Goal: Communication & Community: Participate in discussion

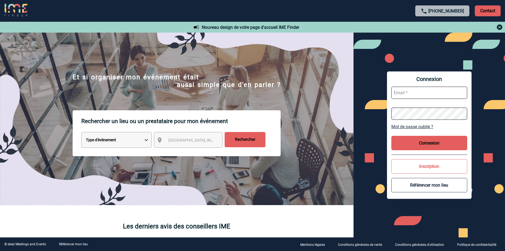
click at [409, 92] on input "text" at bounding box center [429, 93] width 76 height 12
type input "christelle.cirou@sanofi.com"
click at [441, 136] on button "Connexion" at bounding box center [429, 143] width 76 height 14
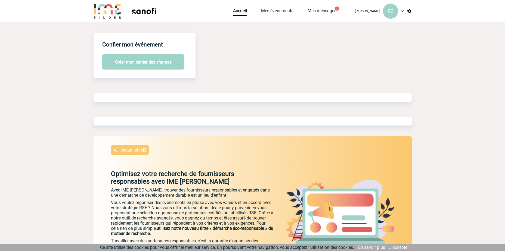
click at [424, 143] on body "Christelle CIROU CC Accueil Mes événements" at bounding box center [252, 155] width 505 height 311
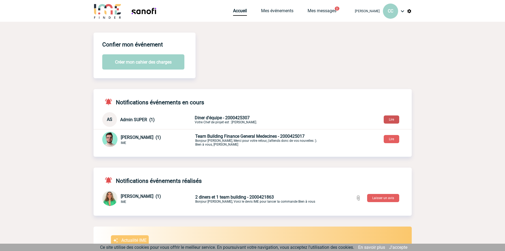
click at [391, 119] on button "Lire" at bounding box center [391, 120] width 15 height 8
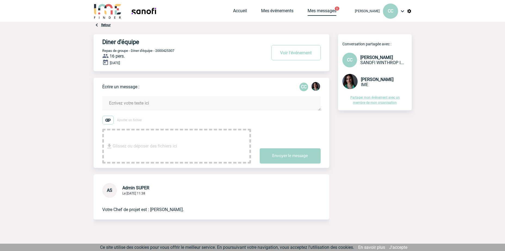
click at [327, 11] on link "Mes messages" at bounding box center [321, 12] width 29 height 8
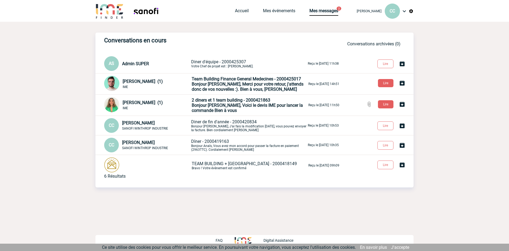
click at [204, 64] on span "Diner d'équipe - 2000425307" at bounding box center [218, 61] width 55 height 5
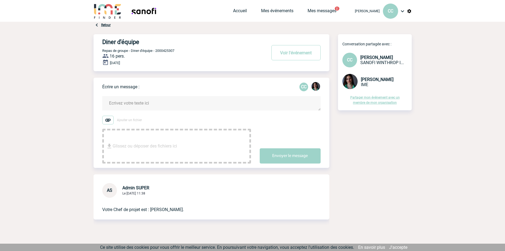
click at [384, 63] on span "SANOFI WINTHROP I..." at bounding box center [381, 62] width 43 height 5
